Goal: Task Accomplishment & Management: Contribute content

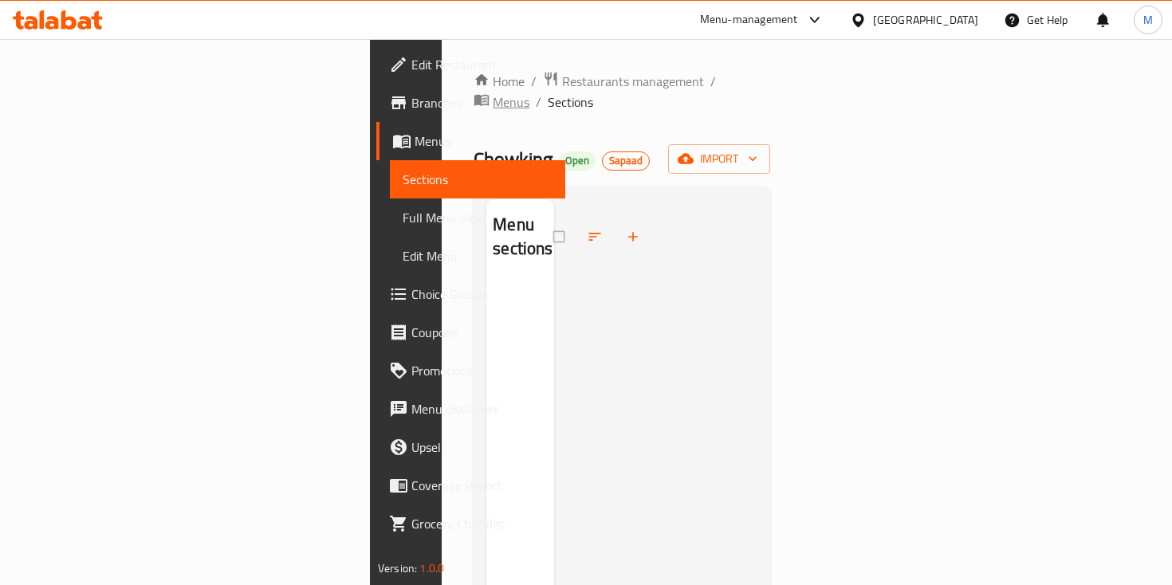
click at [500, 92] on span "Menus" at bounding box center [511, 101] width 37 height 19
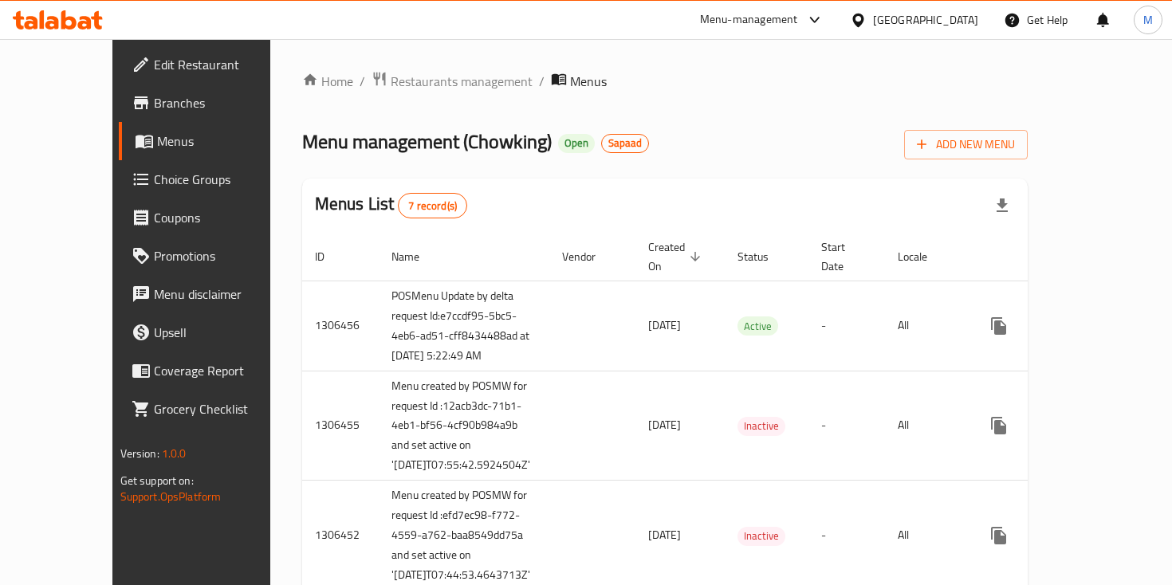
click at [363, 58] on div "Home / Restaurants management / Menus Menu management ( Chowking ) Open Sapaad …" at bounding box center [665, 547] width 790 height 1017
click at [391, 72] on span "Restaurants management" at bounding box center [462, 81] width 142 height 19
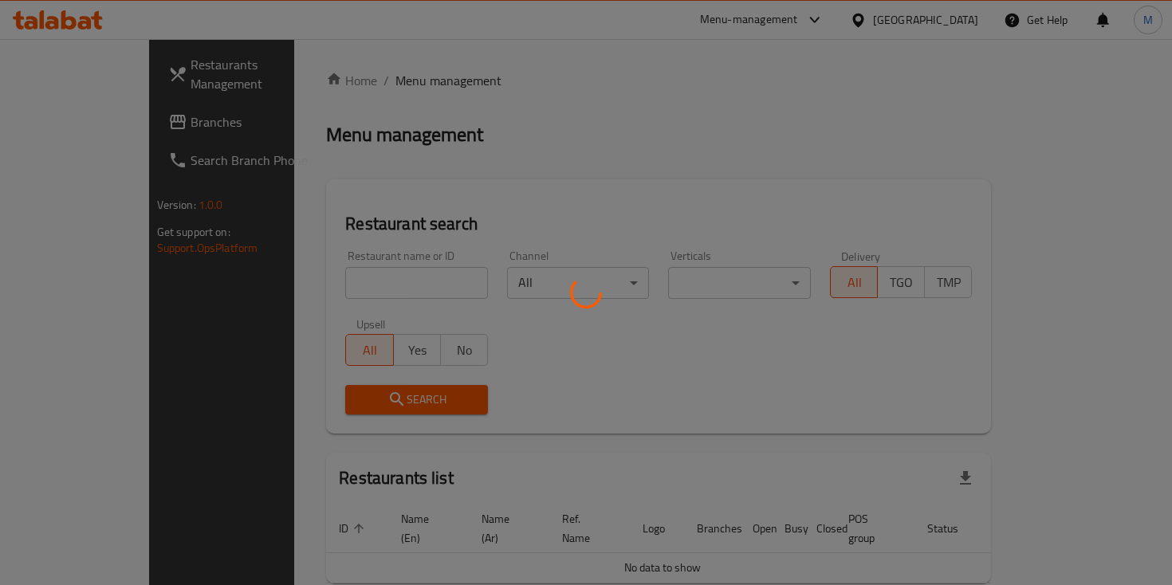
click at [335, 276] on div at bounding box center [586, 292] width 1172 height 585
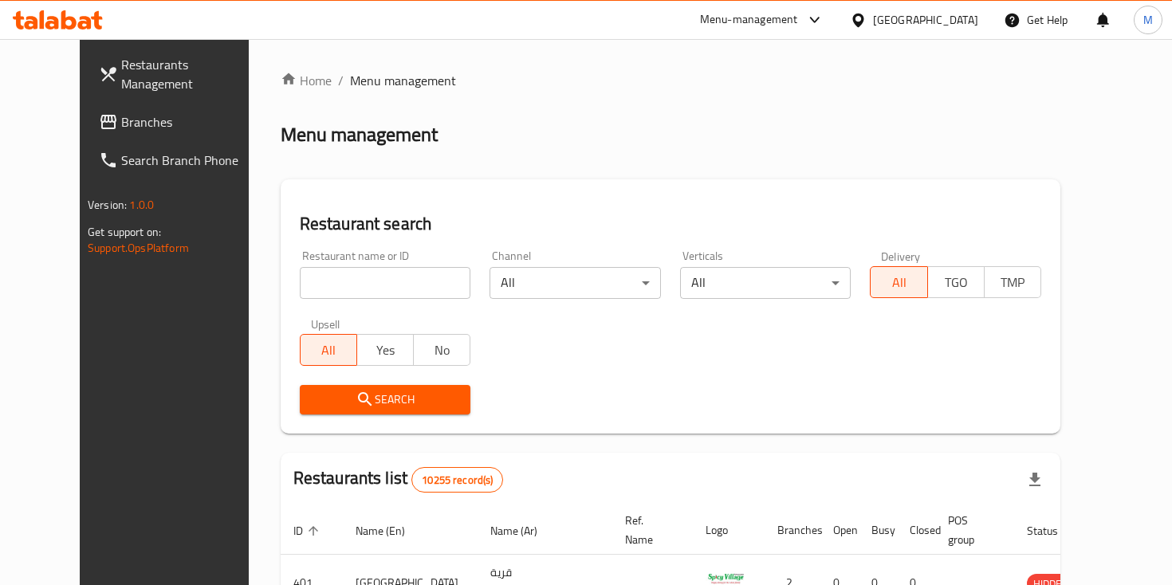
click at [335, 276] on input "search" at bounding box center [385, 283] width 171 height 32
click at [346, 281] on input "search" at bounding box center [385, 283] width 171 height 32
type input "3rd"
click button "Search" at bounding box center [385, 400] width 171 height 30
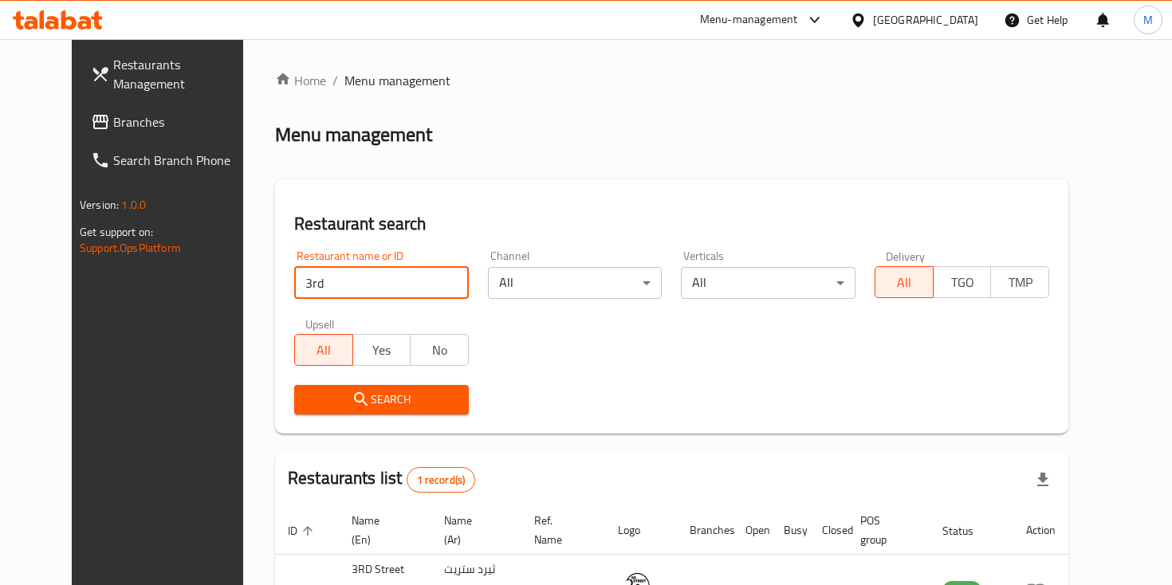
scroll to position [113, 0]
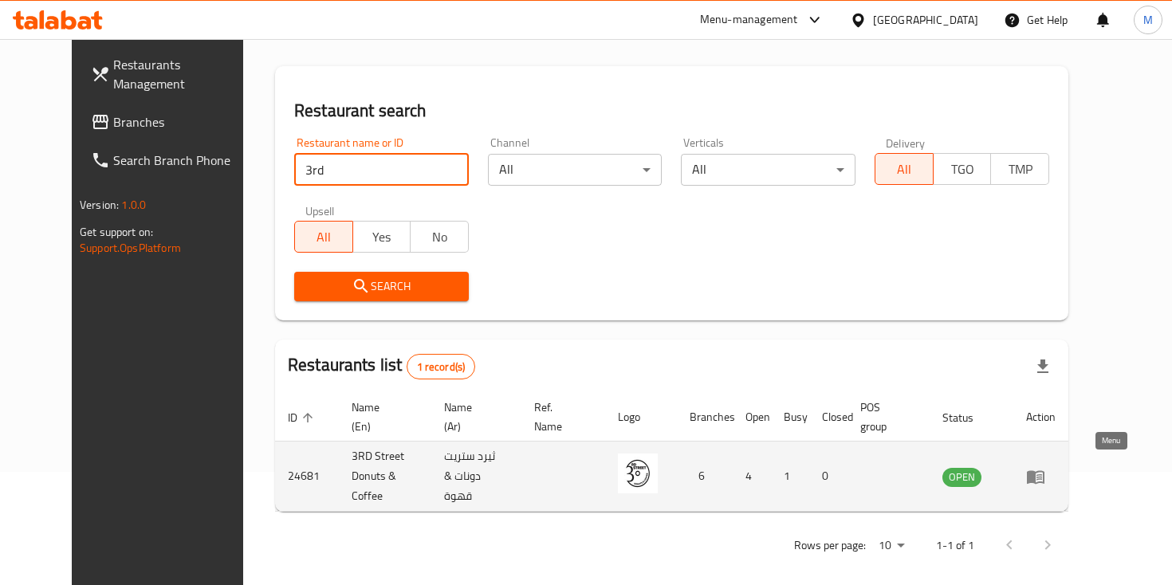
click at [1056, 472] on link "enhanced table" at bounding box center [1041, 476] width 30 height 19
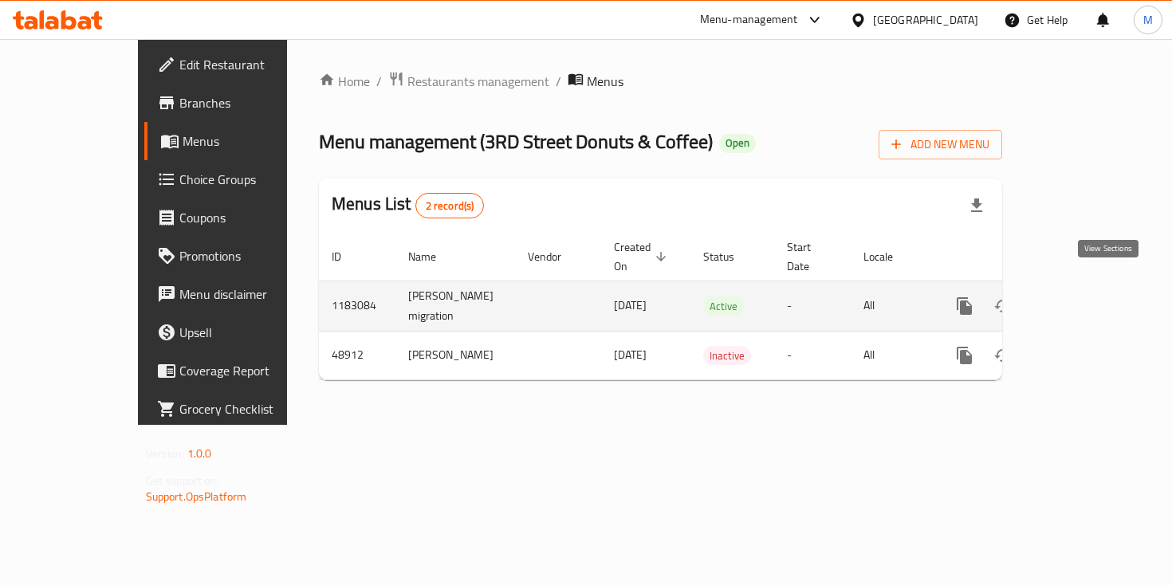
click at [1089, 297] on icon "enhanced table" at bounding box center [1079, 306] width 19 height 19
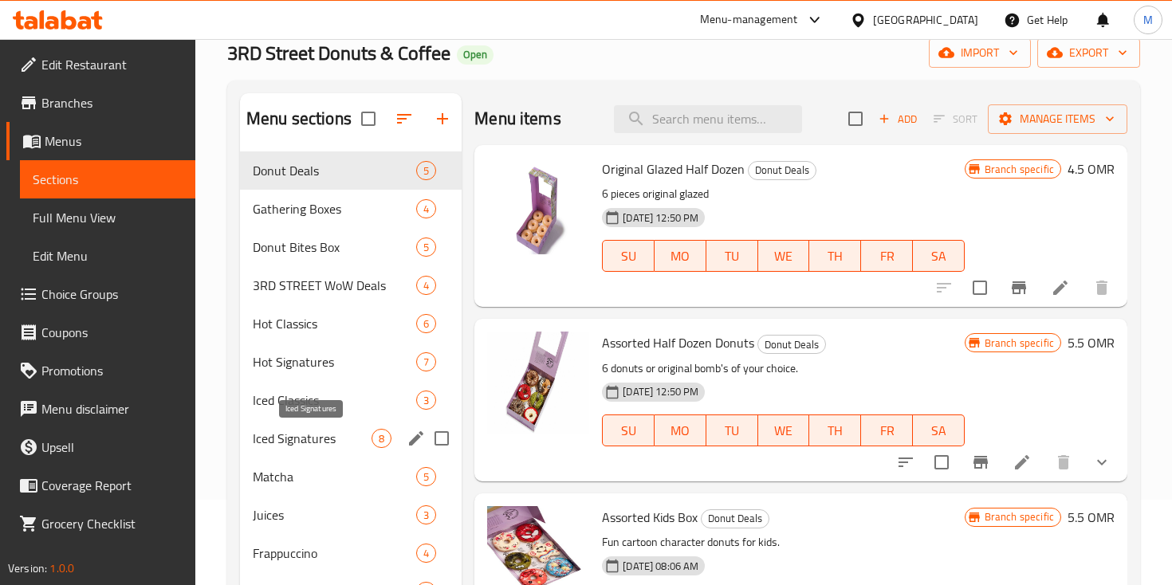
scroll to position [104, 0]
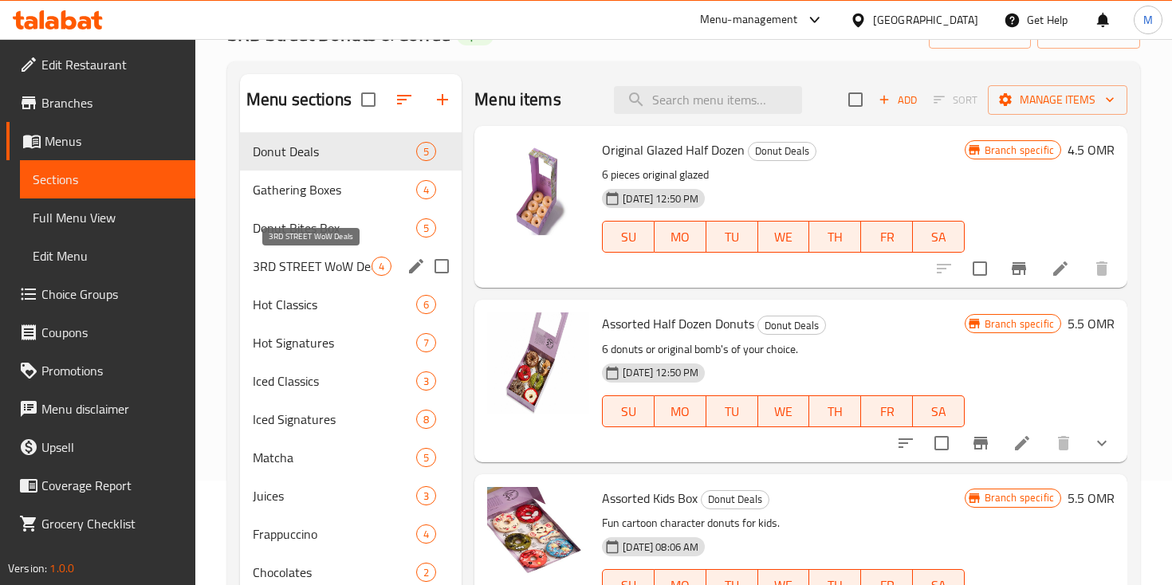
click at [325, 268] on span "3RD STREET WoW Deals" at bounding box center [312, 266] width 119 height 19
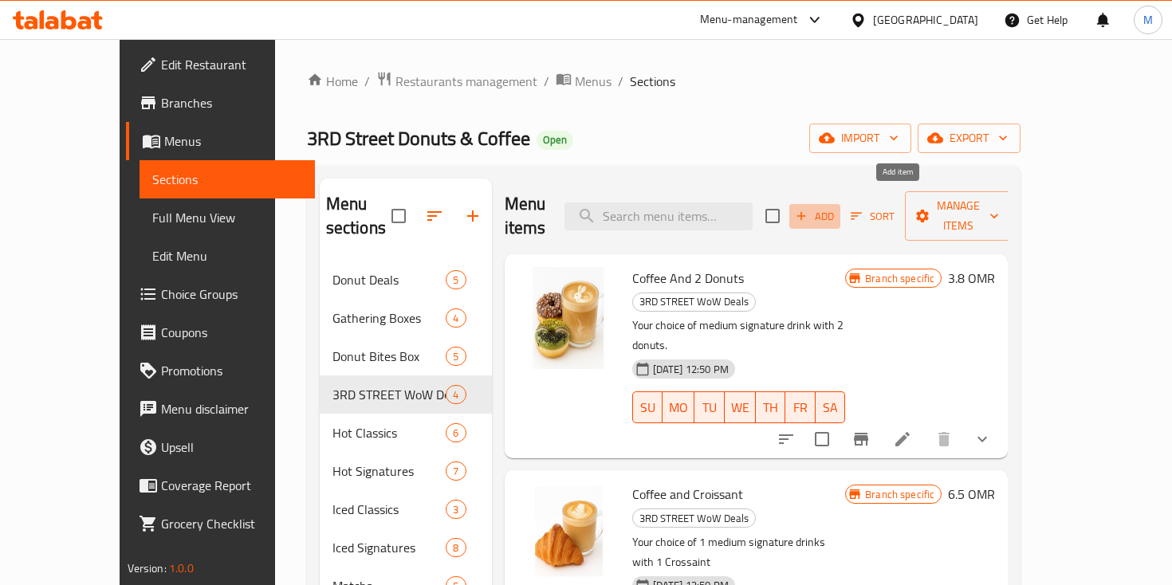
click at [836, 207] on span "Add" at bounding box center [814, 216] width 43 height 18
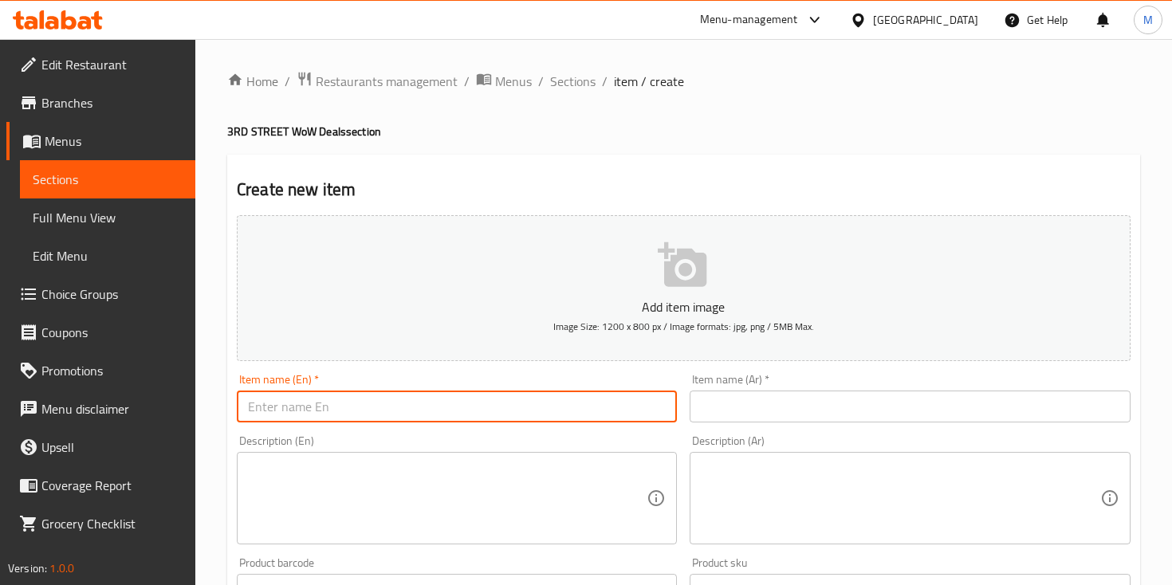
click at [388, 405] on input "text" at bounding box center [457, 407] width 440 height 32
paste input "Coffee And Sandwich"
type input "Coffee And Sandwich"
click at [818, 415] on input "text" at bounding box center [910, 407] width 440 height 32
paste input "القهوة والساندويتش"
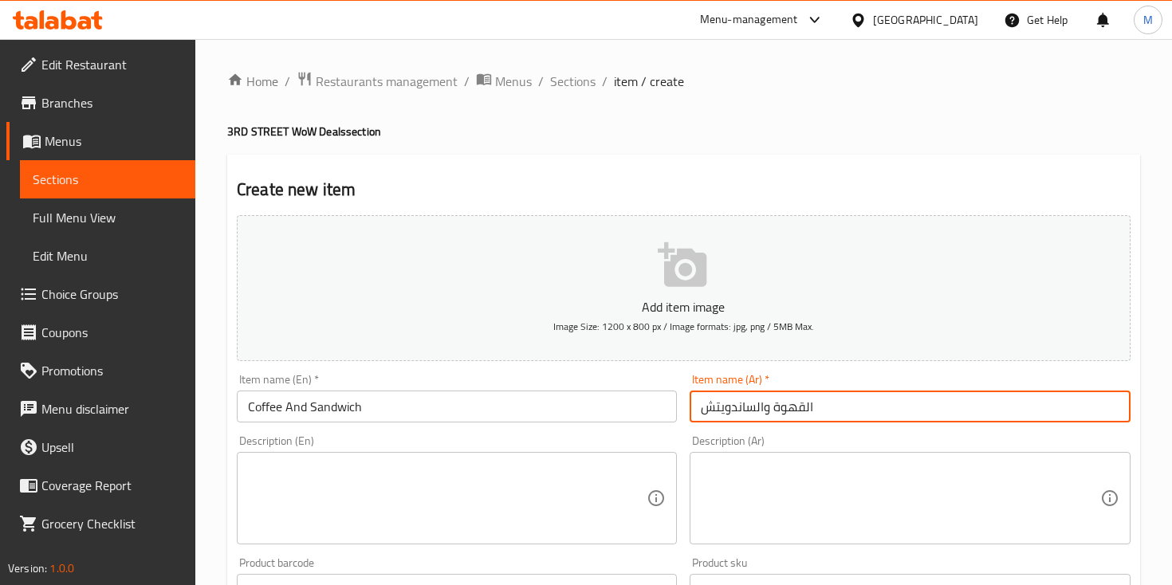
type input "القهوة والساندويتش"
click at [456, 467] on textarea at bounding box center [447, 499] width 399 height 76
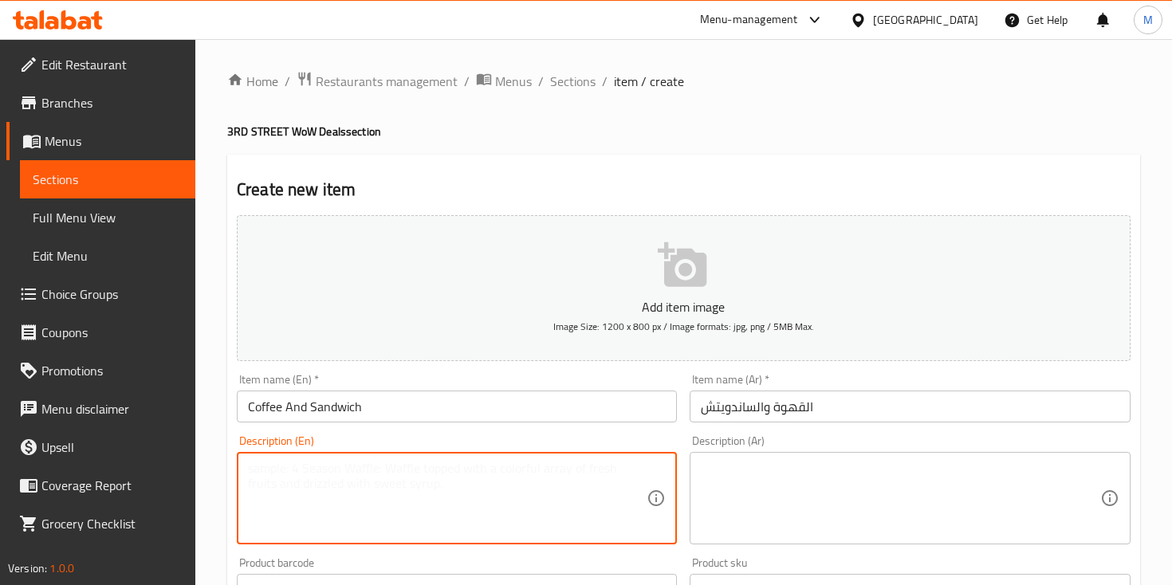
paste textarea "A perfect pairing of freshly brewed coffee and a delicious sandwich, simple and…"
type textarea "A perfect pairing of freshly brewed coffee and a delicious sandwich, simple and…"
click at [752, 482] on textarea at bounding box center [900, 499] width 399 height 76
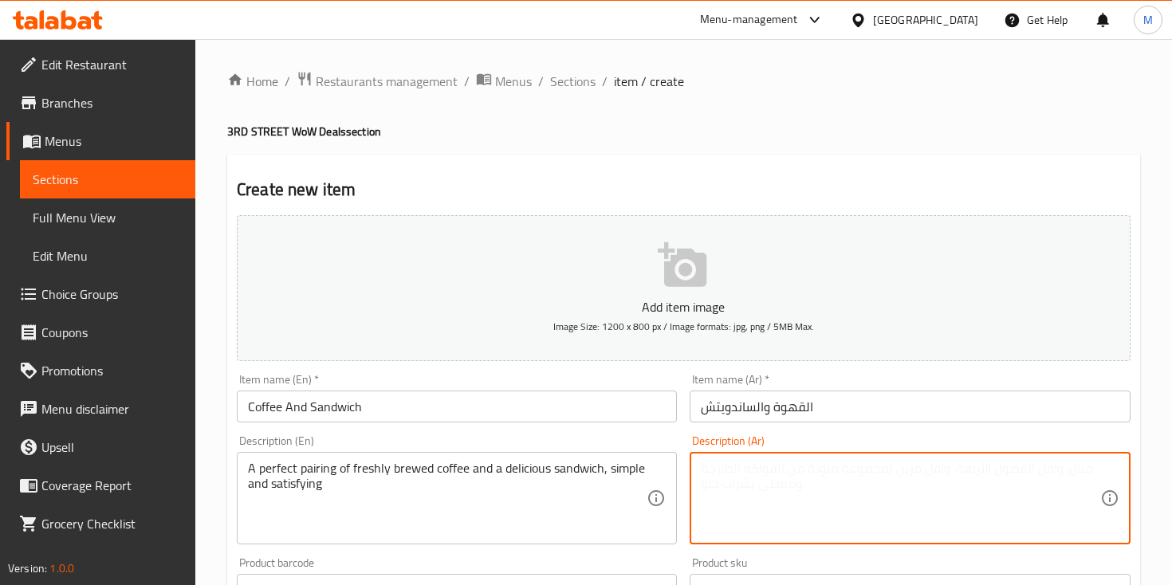
paste textarea "مزيج مثالي من القهوة الطازجة والساندويتش اللذيذ، بسيط ومرضي"
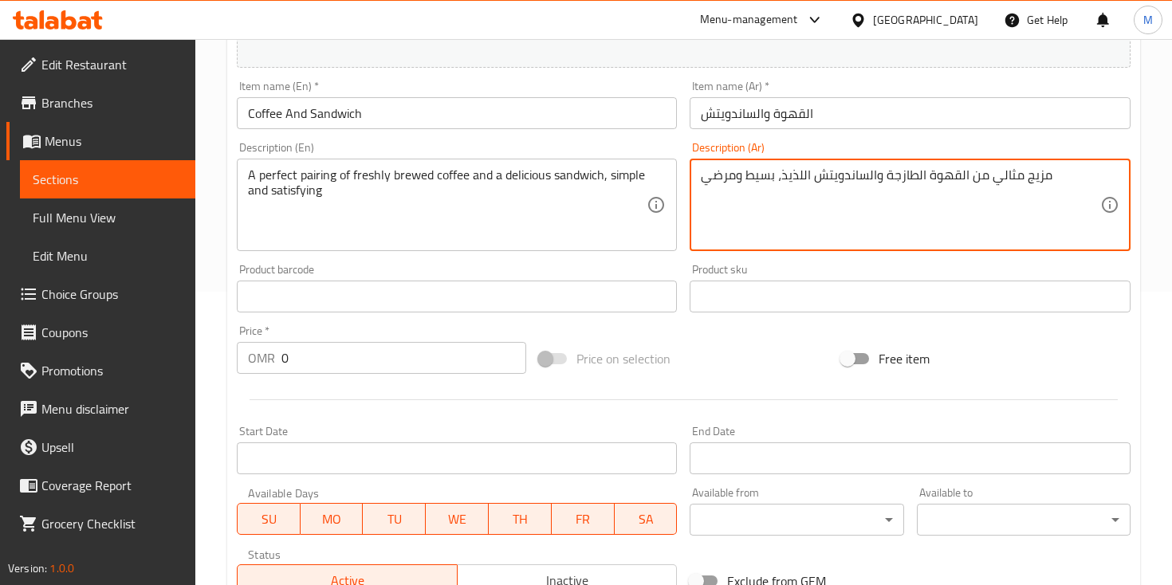
scroll to position [340, 0]
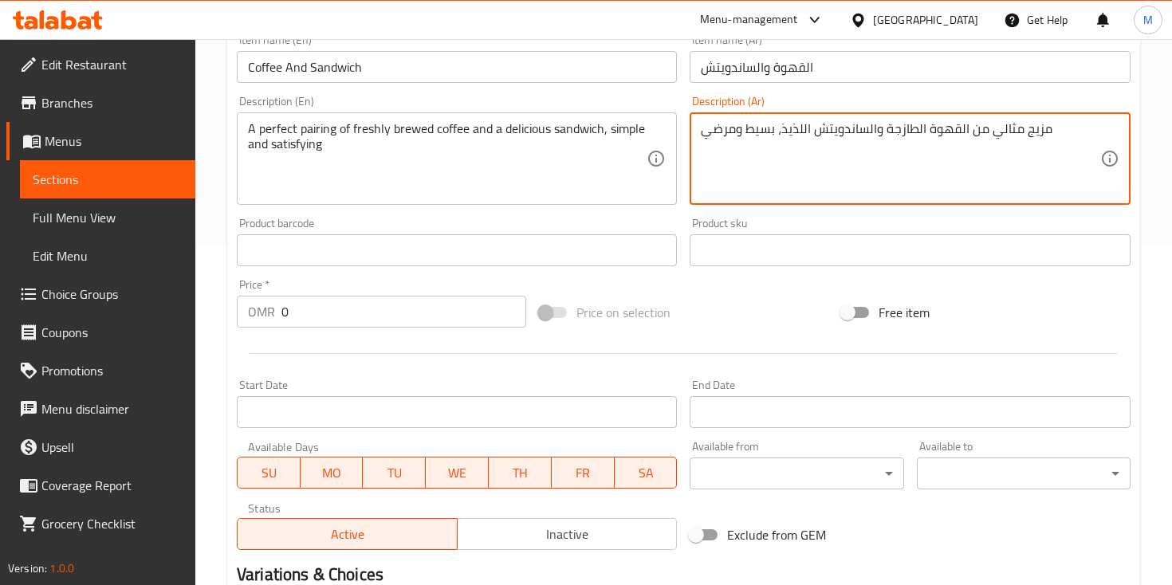
type textarea "مزيج مثالي من القهوة الطازجة والساندويتش اللذيذ، بسيط ومرضي"
click at [313, 313] on input "0" at bounding box center [403, 312] width 245 height 32
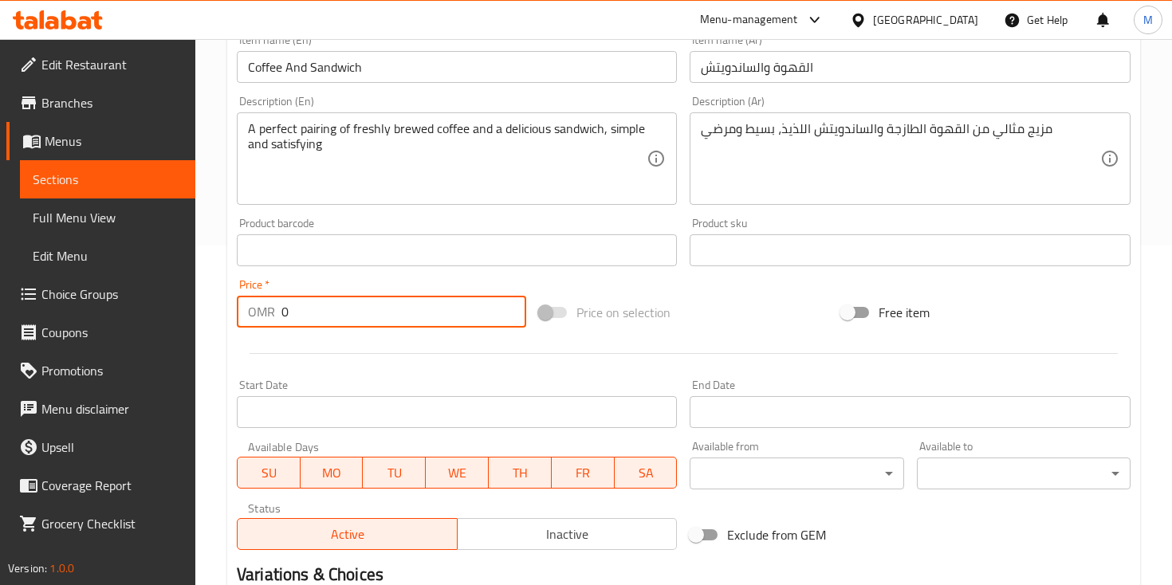
click at [313, 313] on input "0" at bounding box center [403, 312] width 245 height 32
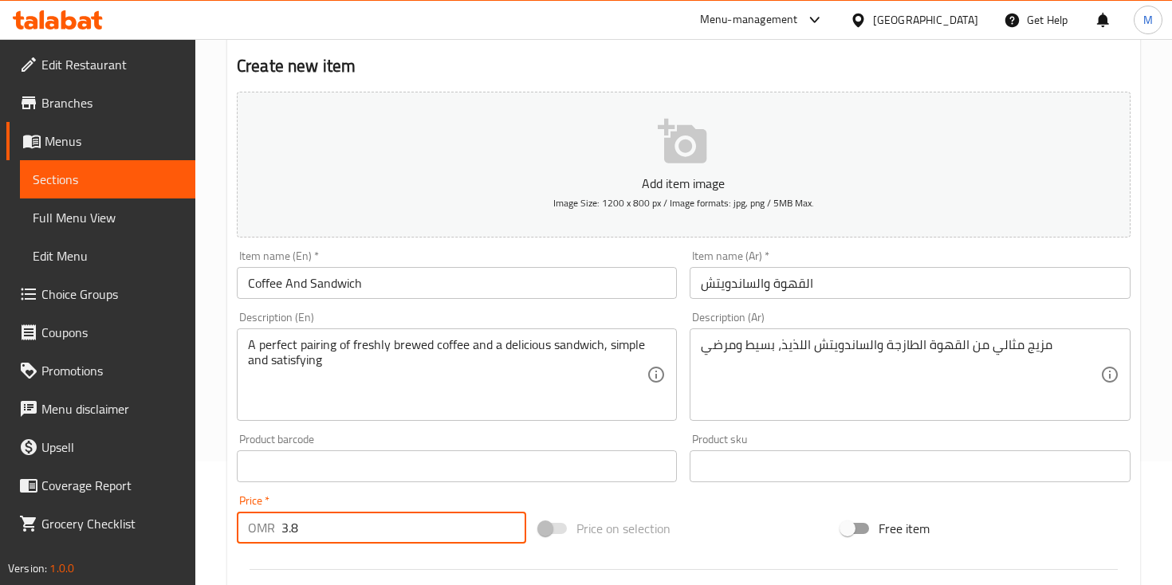
scroll to position [0, 0]
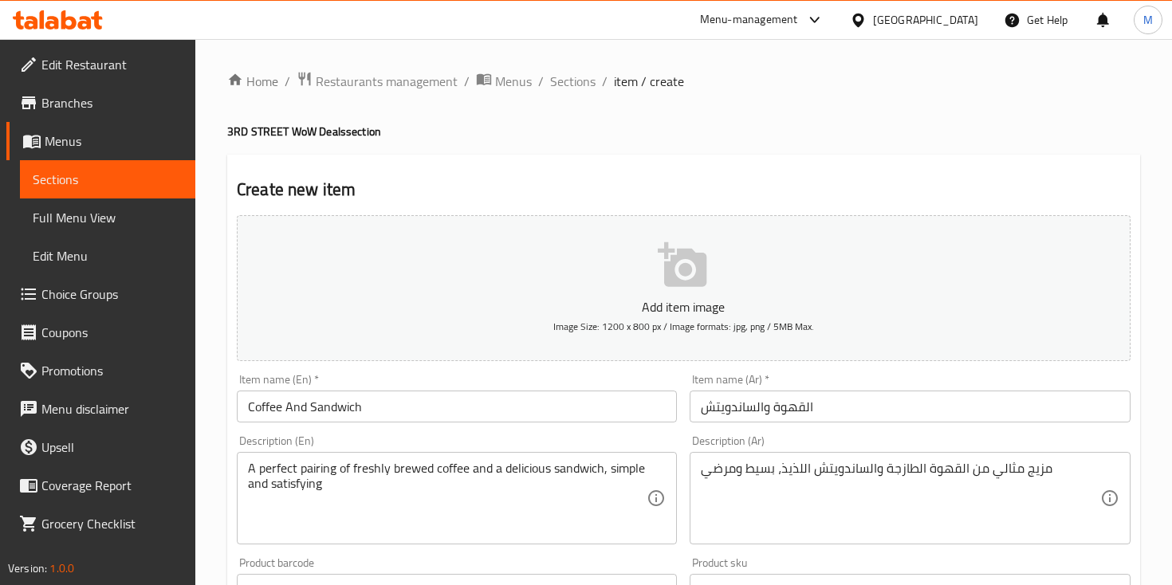
type input "3.8"
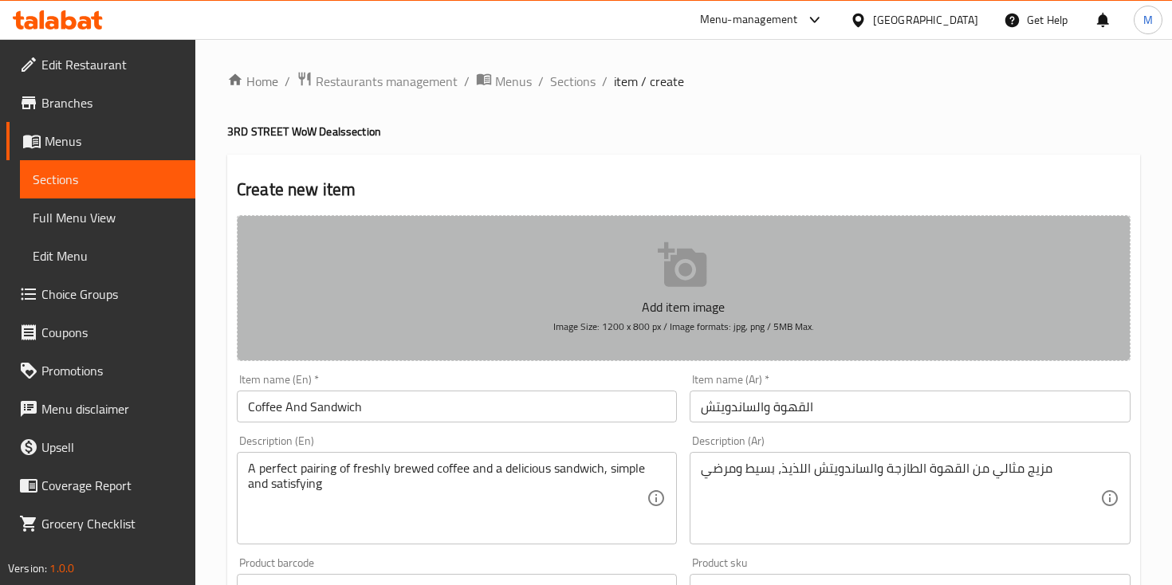
click at [706, 259] on icon "button" at bounding box center [683, 265] width 51 height 51
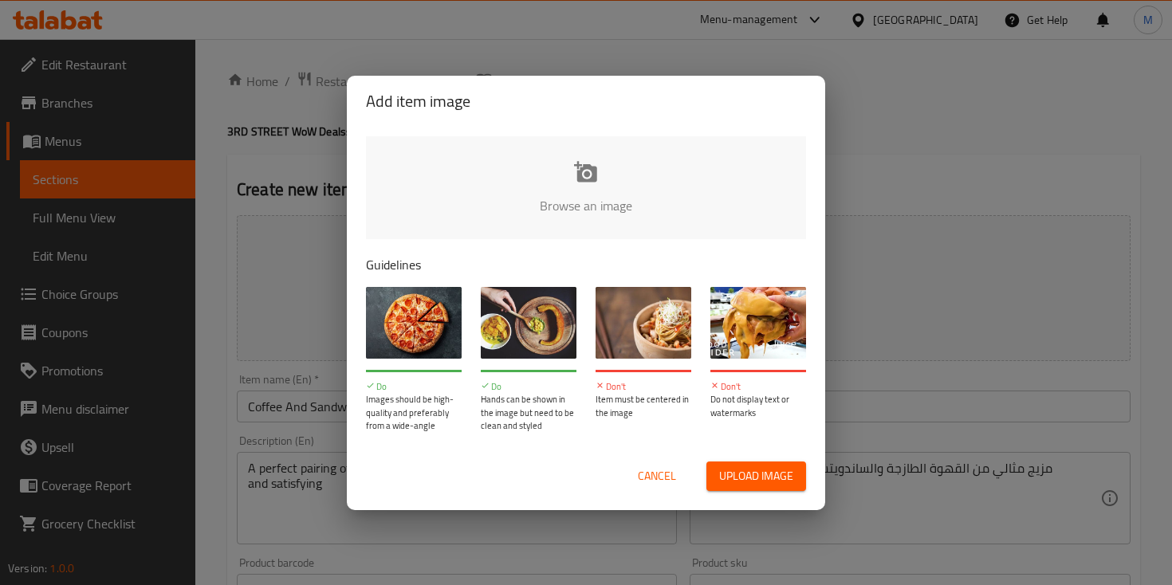
click at [730, 466] on span "Upload image" at bounding box center [756, 476] width 74 height 20
type input "C:\fakepath\1000954045.jpg"
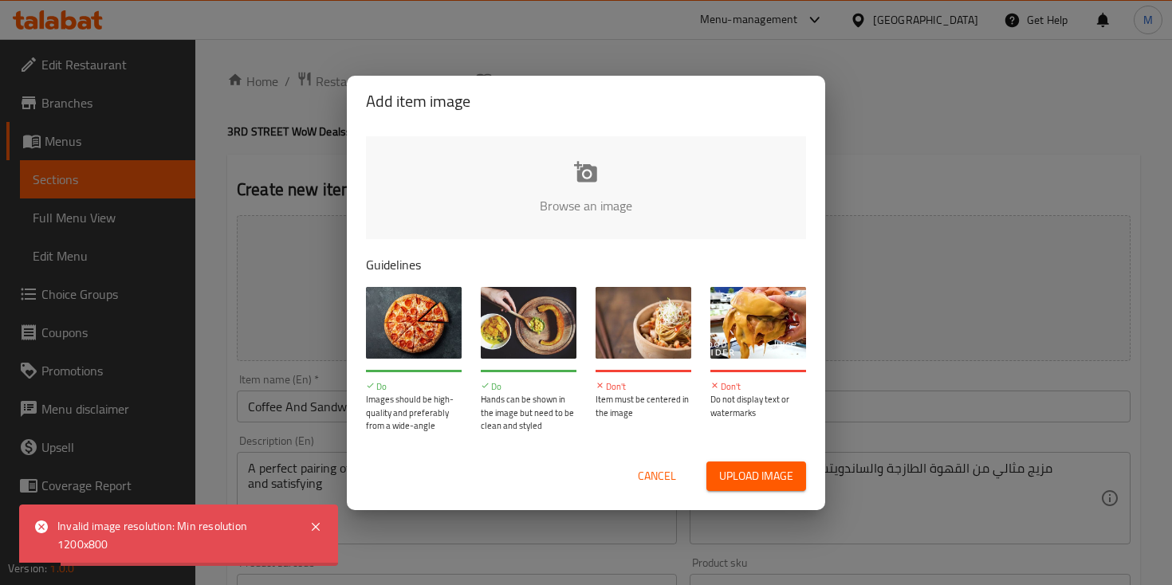
click at [669, 486] on button "Cancel" at bounding box center [656, 477] width 51 height 30
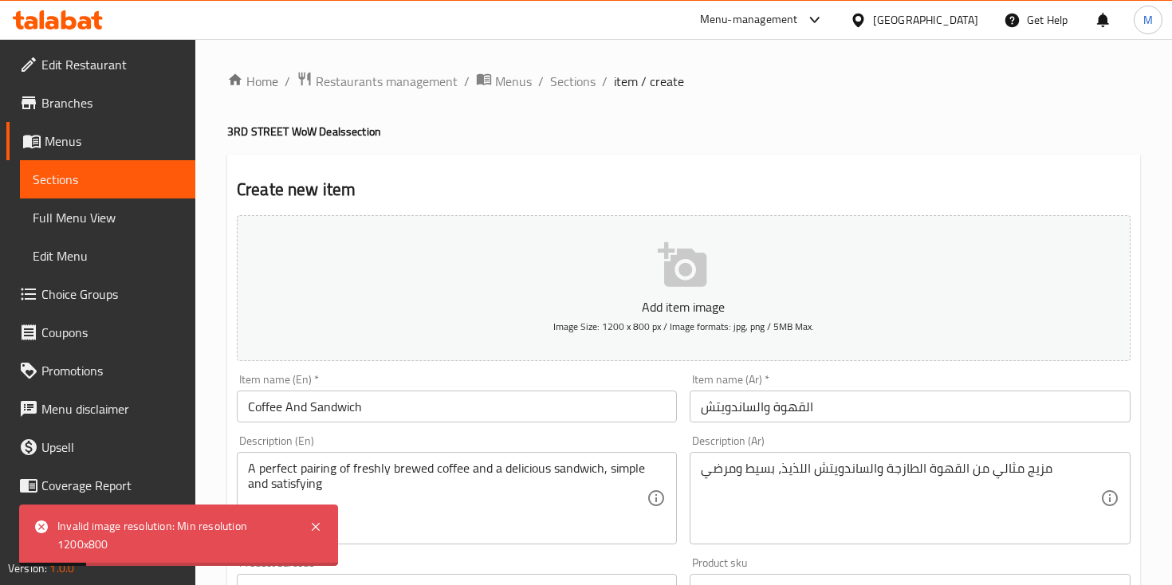
scroll to position [541, 0]
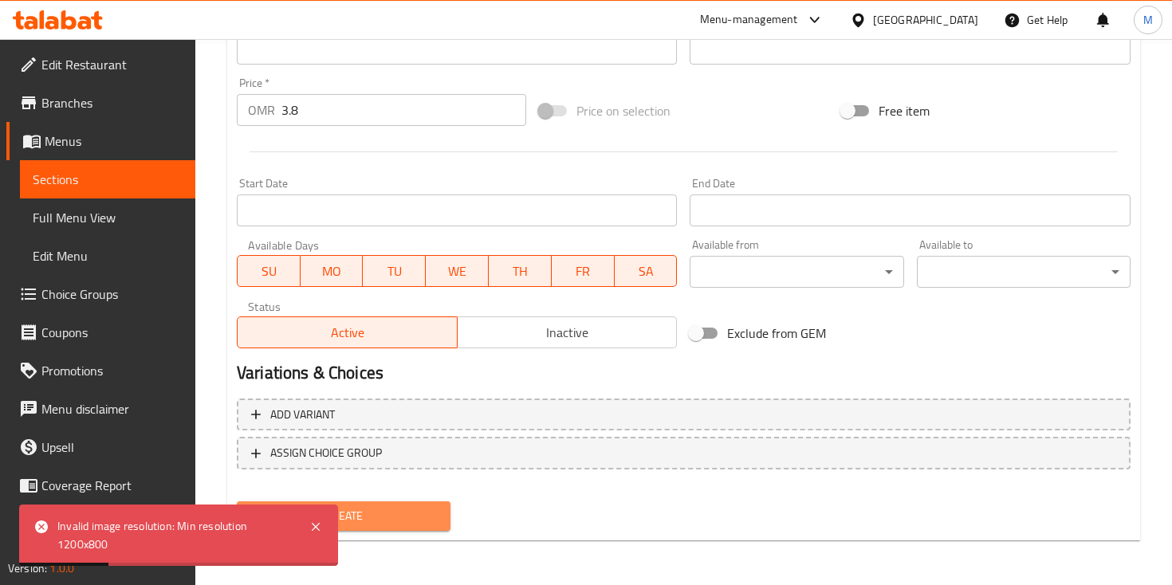
click at [416, 515] on span "Create" at bounding box center [344, 516] width 188 height 20
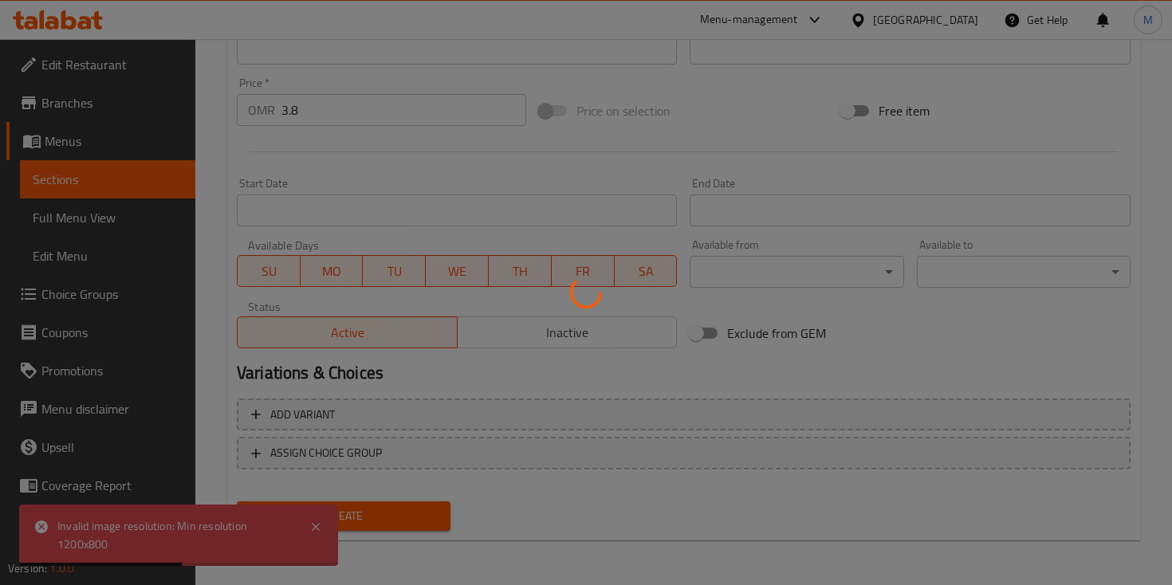
type input "0"
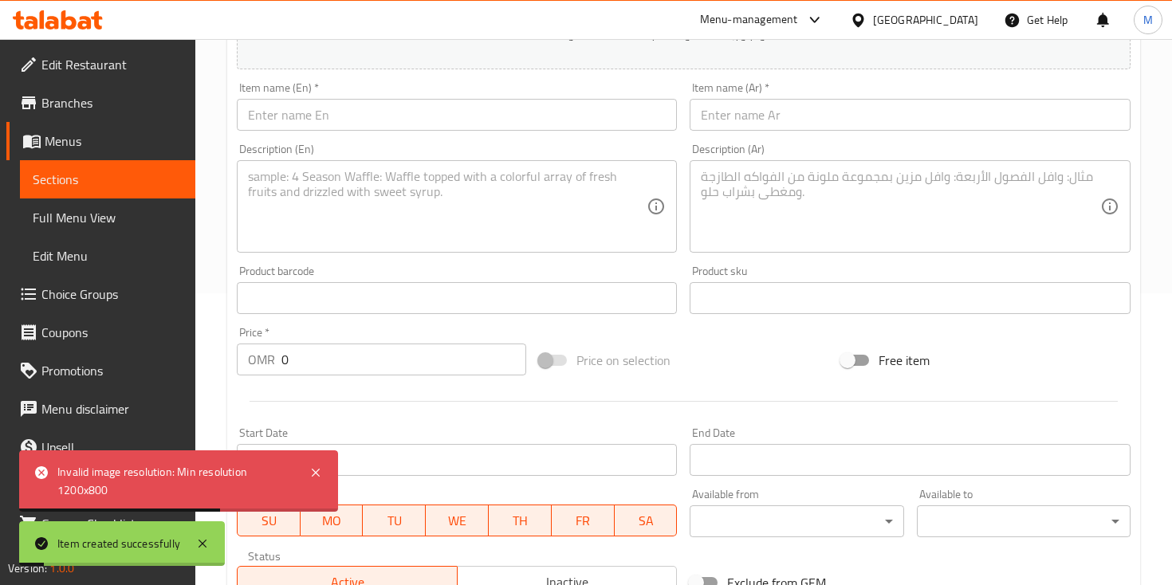
scroll to position [0, 0]
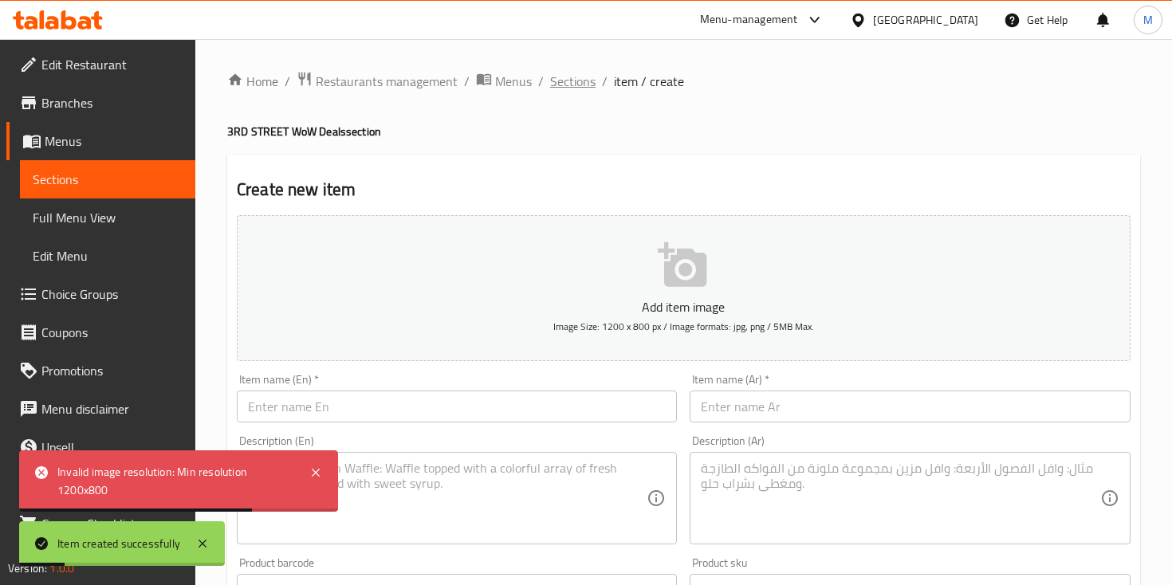
click at [573, 77] on span "Sections" at bounding box center [572, 81] width 45 height 19
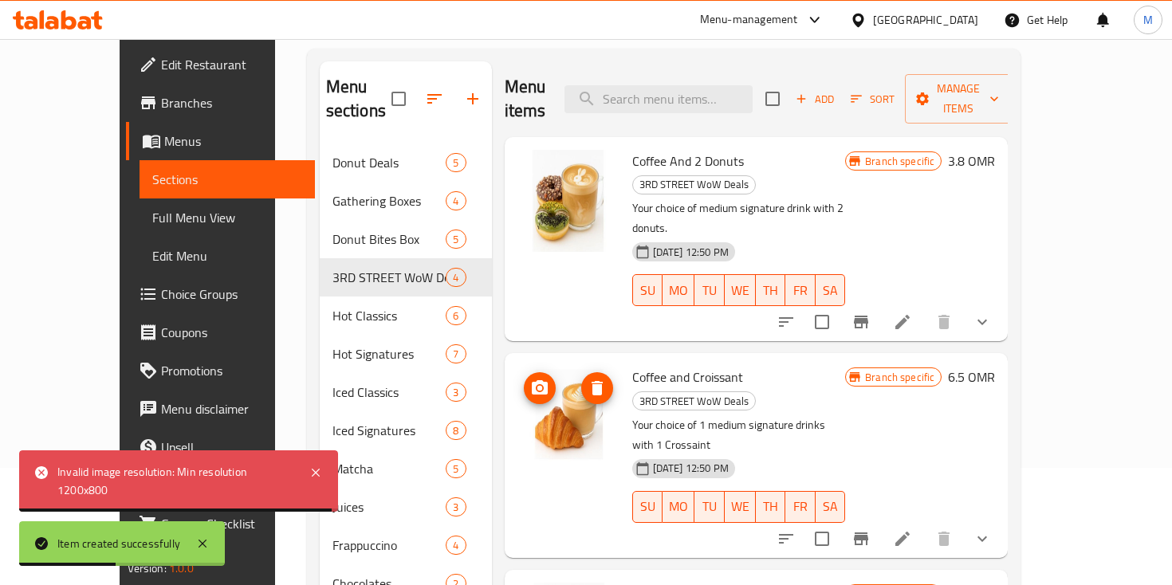
scroll to position [116, 0]
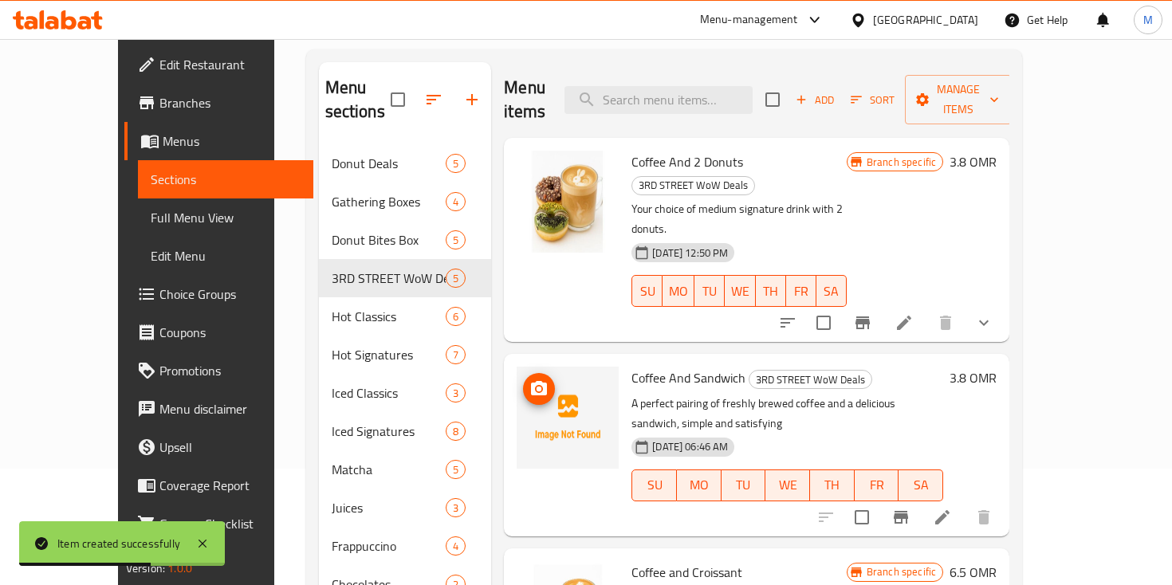
click at [523, 373] on button "upload picture" at bounding box center [539, 389] width 32 height 32
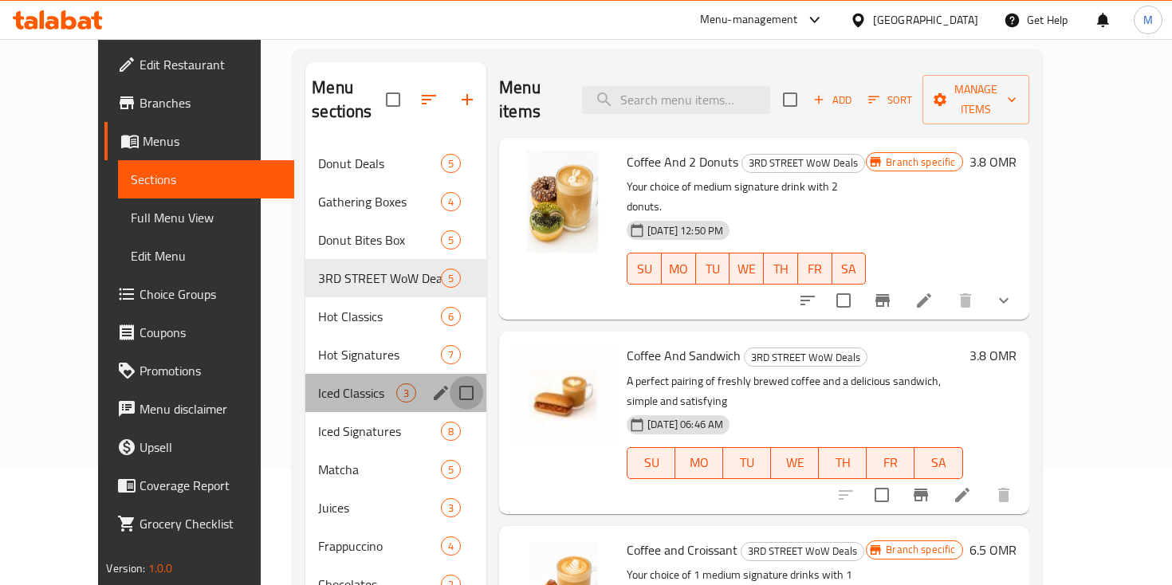
click at [450, 376] on input "Menu sections" at bounding box center [466, 392] width 33 height 33
checkbox input "true"
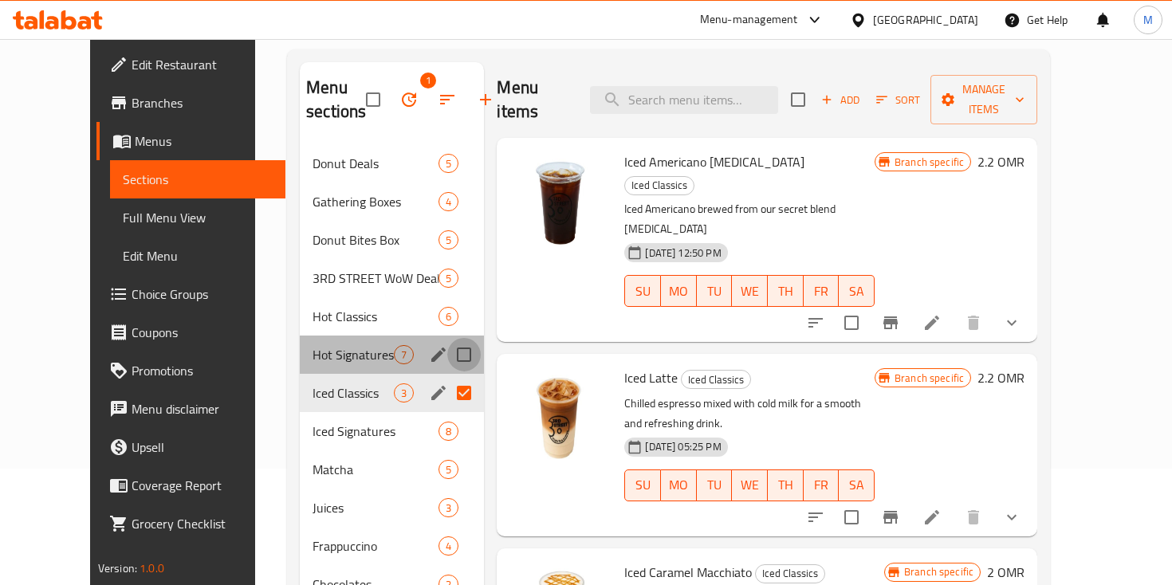
click at [448, 368] on input "Menu sections" at bounding box center [463, 354] width 33 height 33
checkbox input "true"
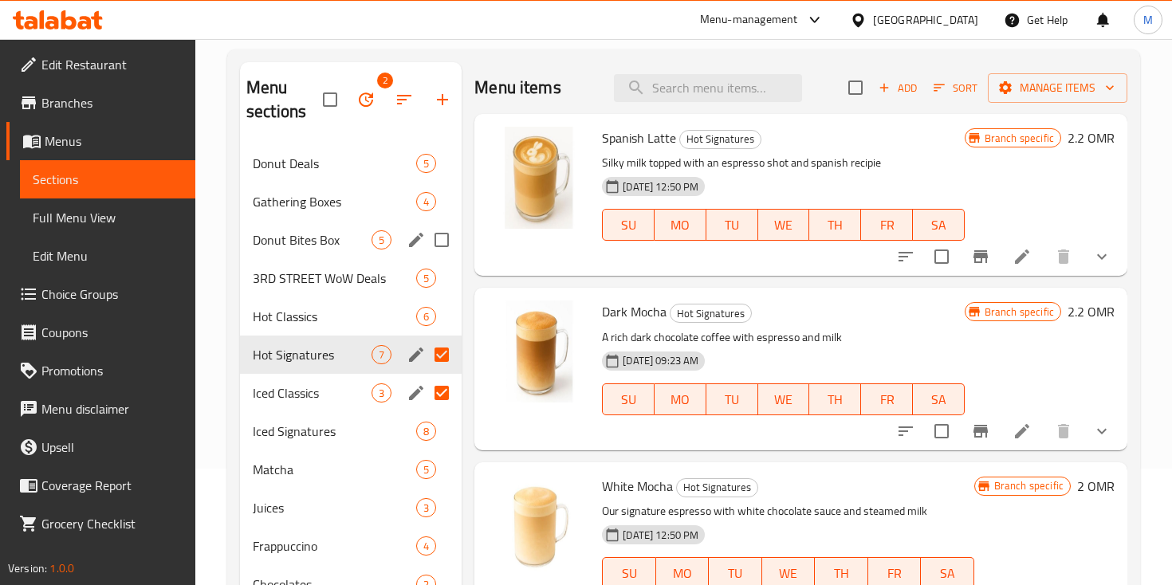
click at [277, 234] on span "Donut Bites Box" at bounding box center [312, 239] width 119 height 19
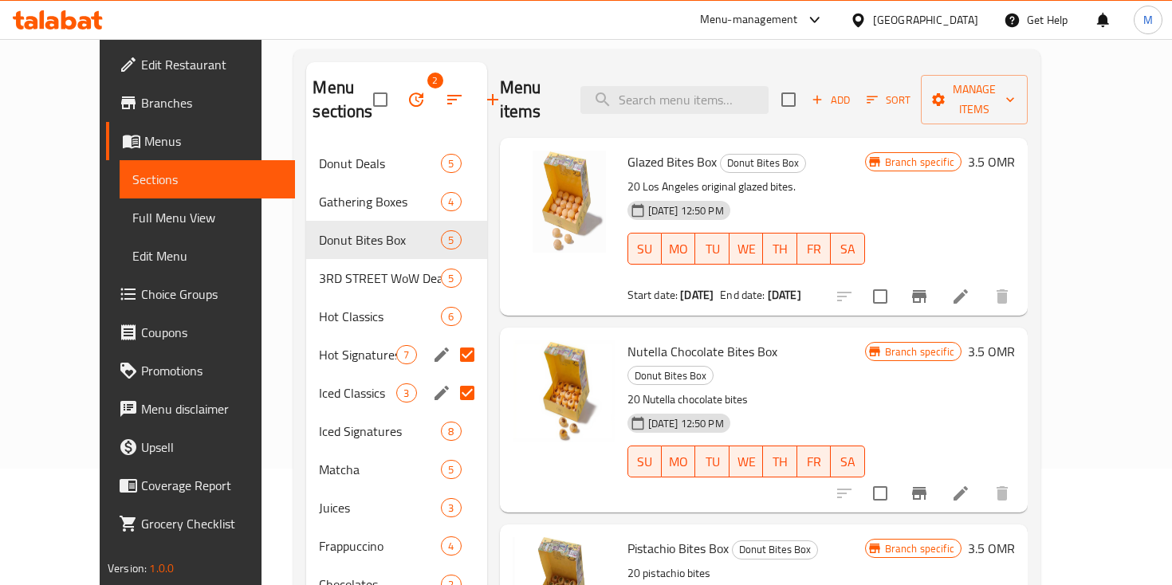
click at [141, 94] on span "Branches" at bounding box center [211, 102] width 141 height 19
